Goal: Information Seeking & Learning: Learn about a topic

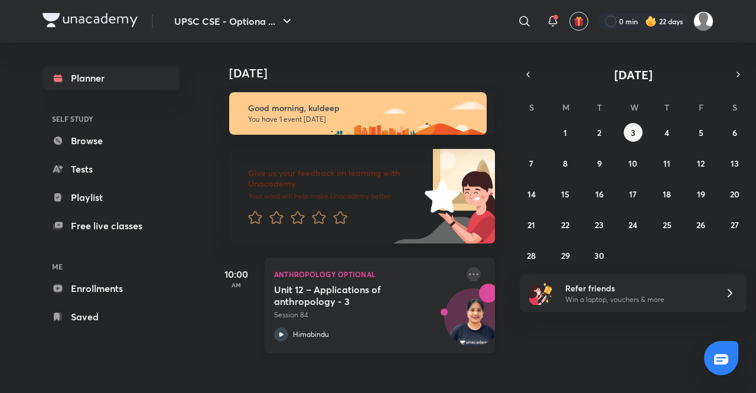
click at [466, 273] on icon at bounding box center [473, 274] width 14 height 14
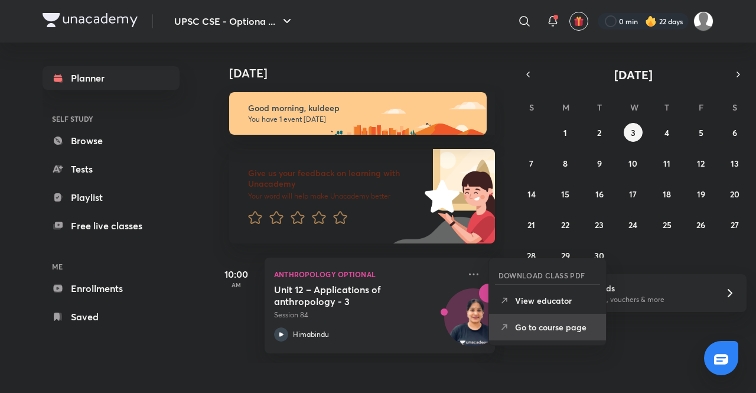
click at [529, 321] on p "Go to course page" at bounding box center [555, 327] width 81 height 12
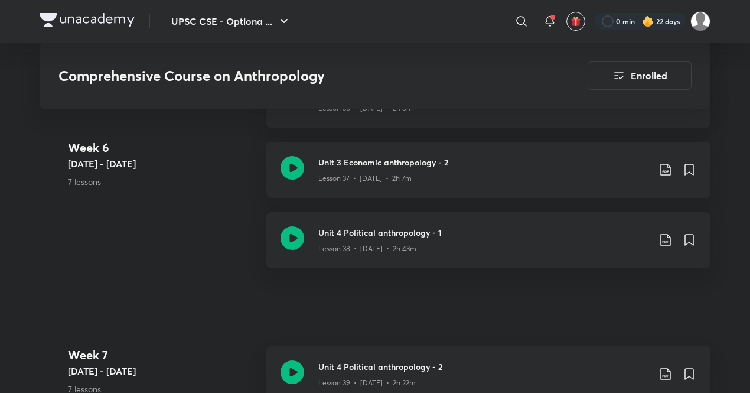
scroll to position [3448, 0]
click at [426, 169] on div "Lesson 37 • [DATE] • 2h 7m" at bounding box center [483, 176] width 331 height 15
